Goal: Find specific page/section: Find specific page/section

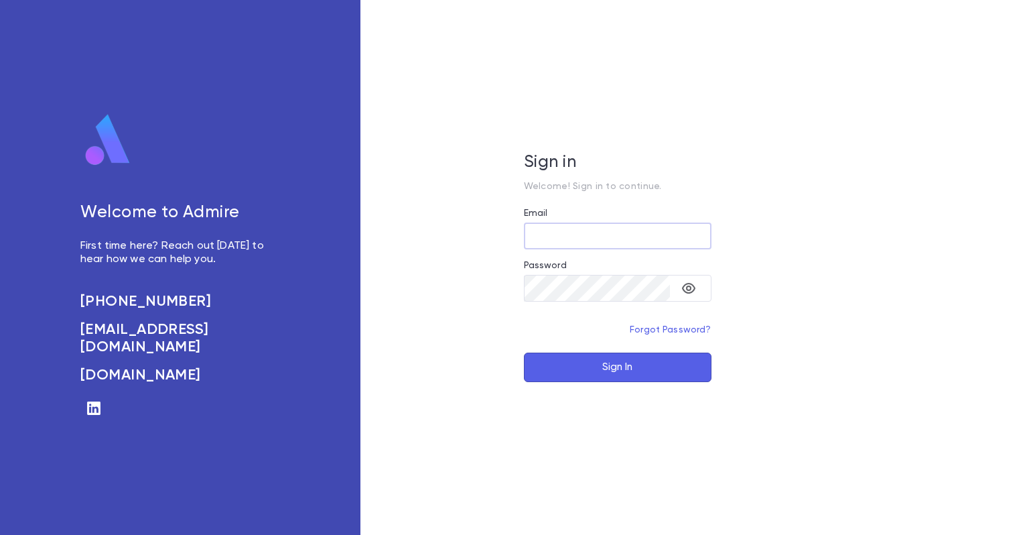
type input "**********"
click at [610, 373] on button "Sign In" at bounding box center [618, 367] width 188 height 29
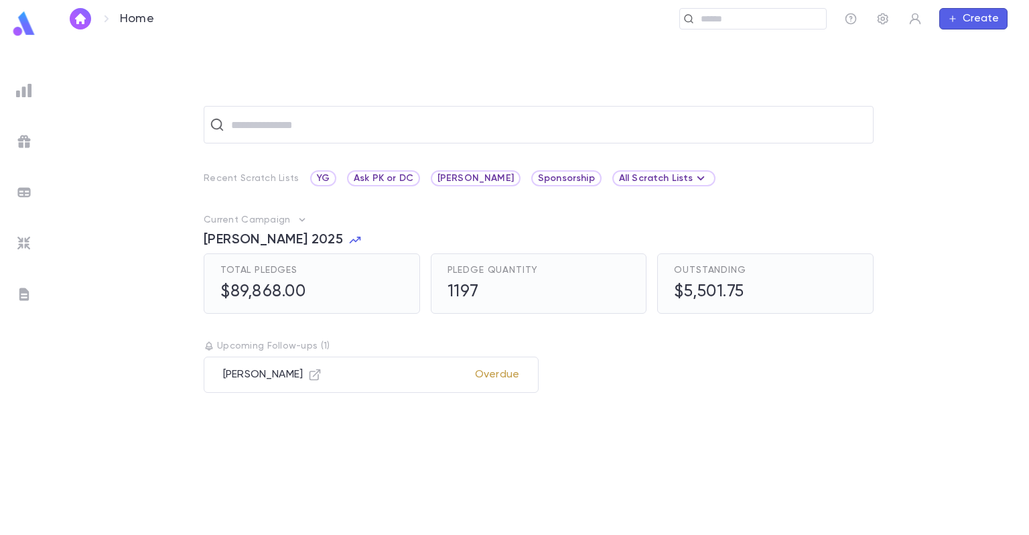
click at [24, 147] on img at bounding box center [24, 141] width 16 height 16
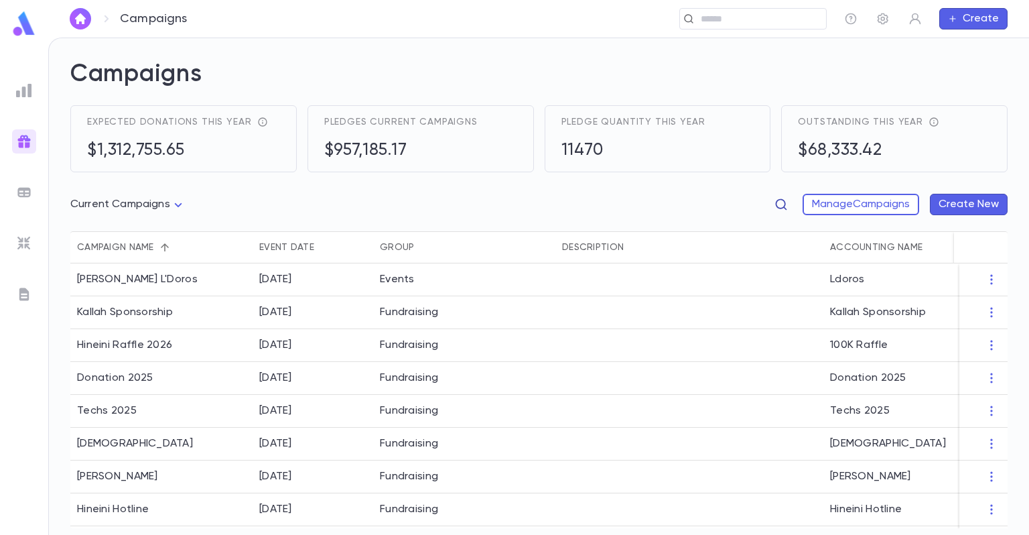
click at [783, 210] on icon "button" at bounding box center [781, 204] width 13 height 13
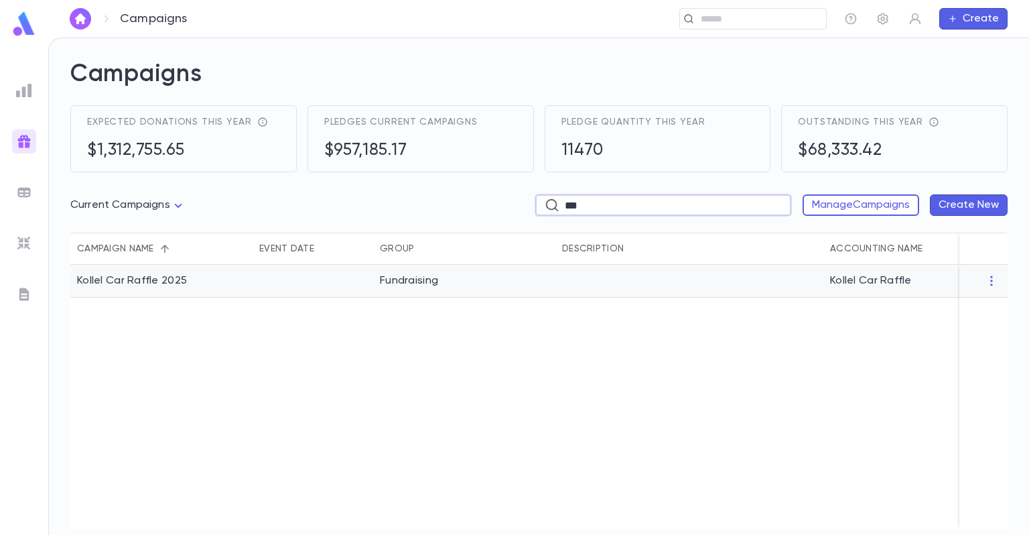
type input "***"
click at [165, 288] on div "Kollel Car Raffle 2025" at bounding box center [161, 281] width 182 height 33
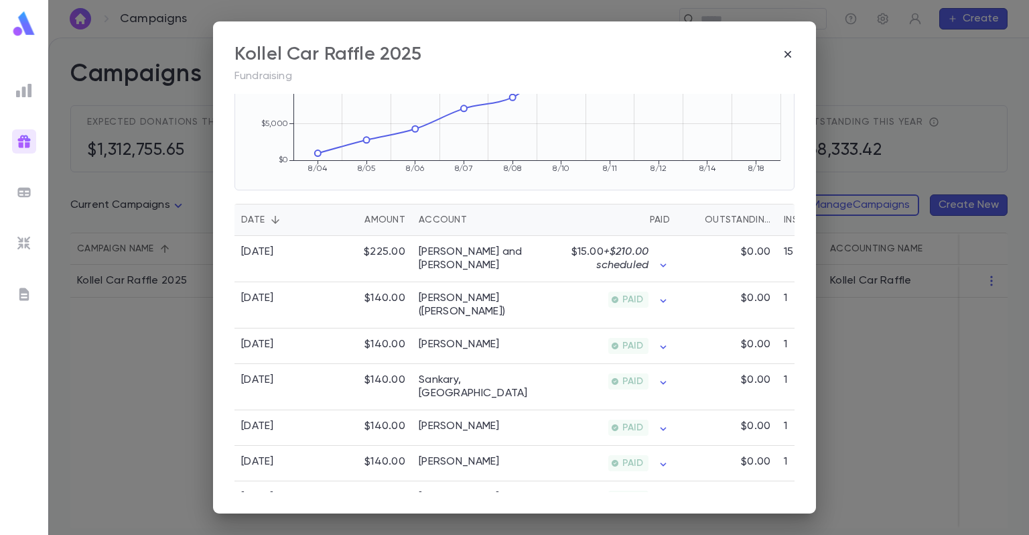
scroll to position [241, 0]
click at [786, 44] on div "Kollel Car Raffle 2025" at bounding box center [515, 54] width 560 height 23
click at [790, 57] on icon "button" at bounding box center [788, 54] width 7 height 7
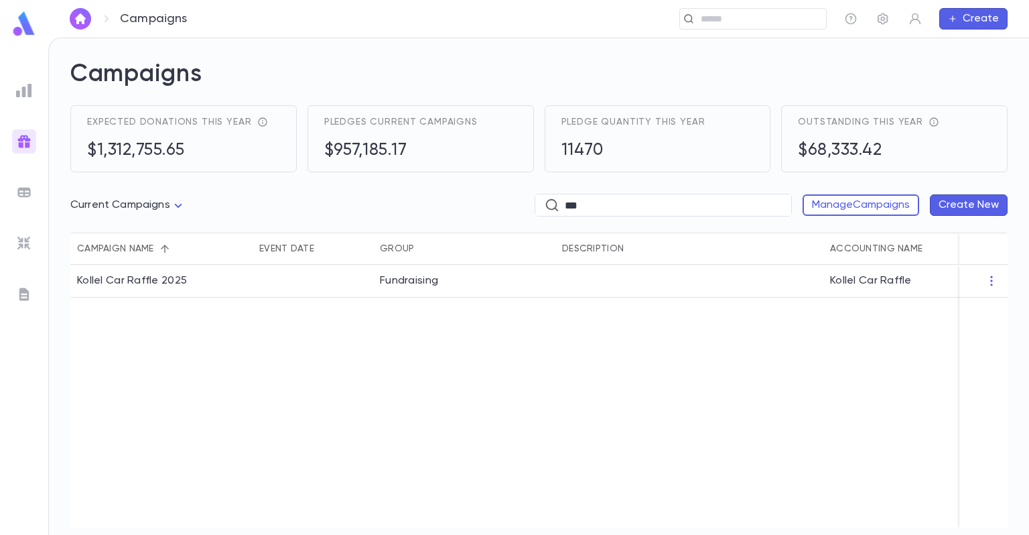
click at [9, 378] on ul at bounding box center [24, 304] width 48 height 462
click at [0, 356] on ul at bounding box center [24, 304] width 48 height 462
